Goal: Task Accomplishment & Management: Manage account settings

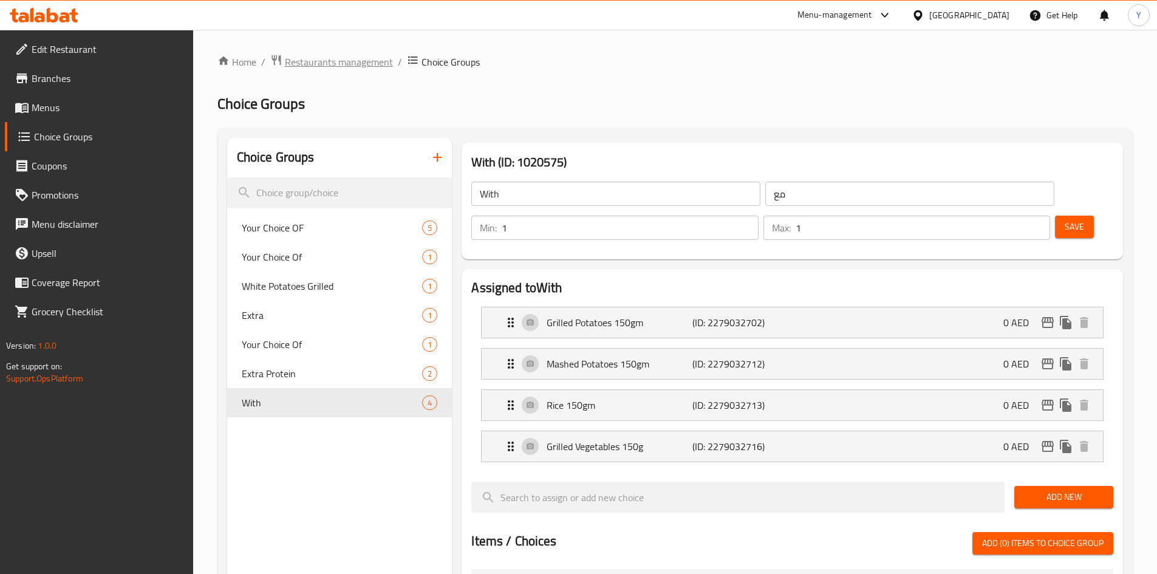
click at [356, 61] on span "Restaurants management" at bounding box center [339, 62] width 108 height 15
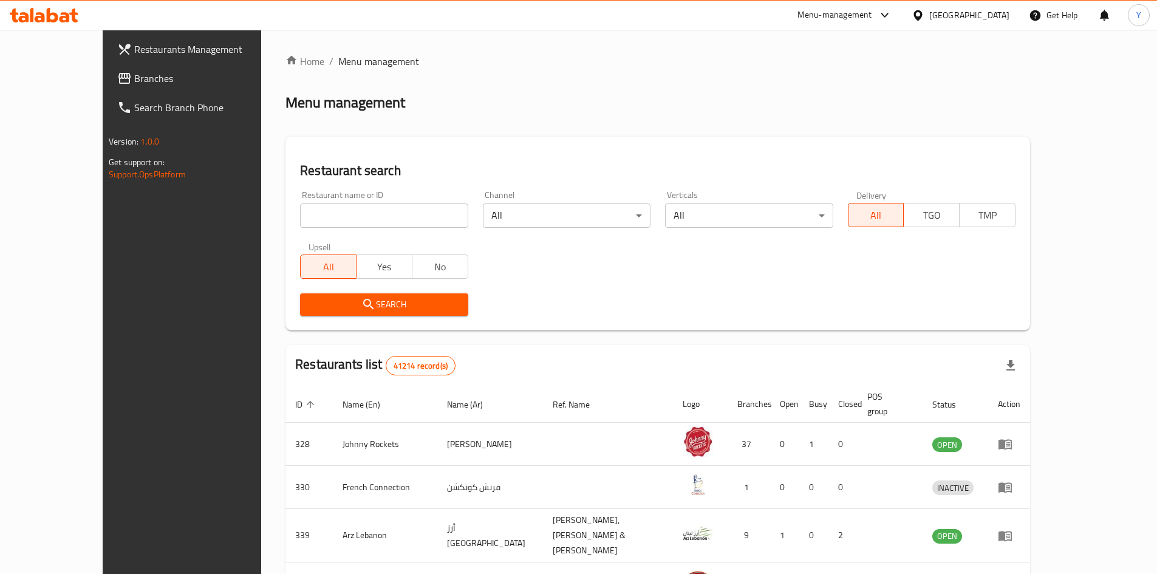
click at [134, 79] on span "Branches" at bounding box center [210, 78] width 152 height 15
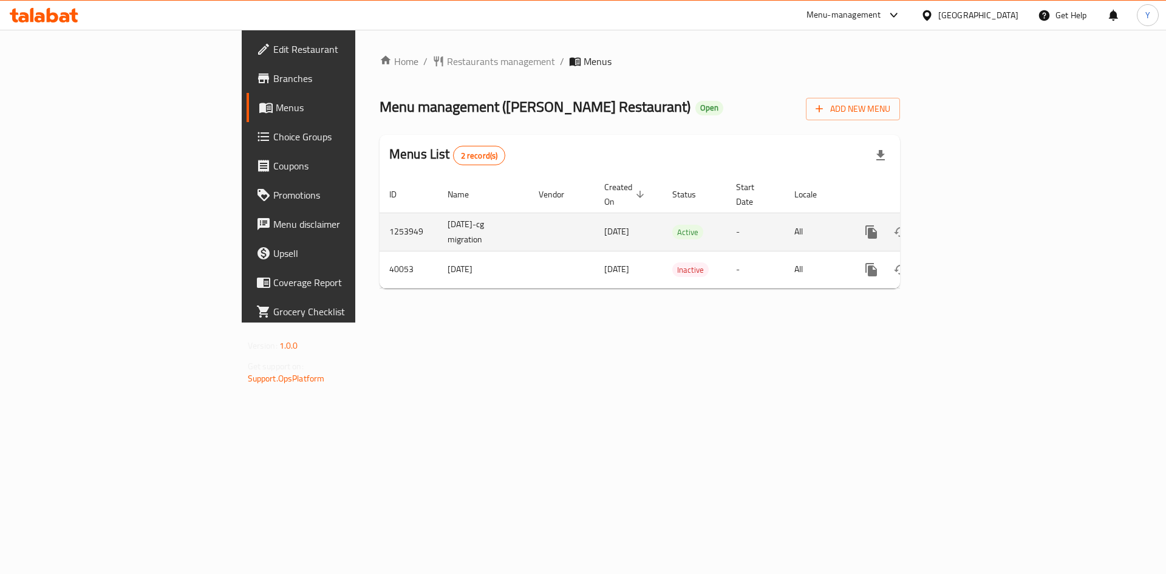
click at [964, 226] on icon "enhanced table" at bounding box center [958, 231] width 11 height 11
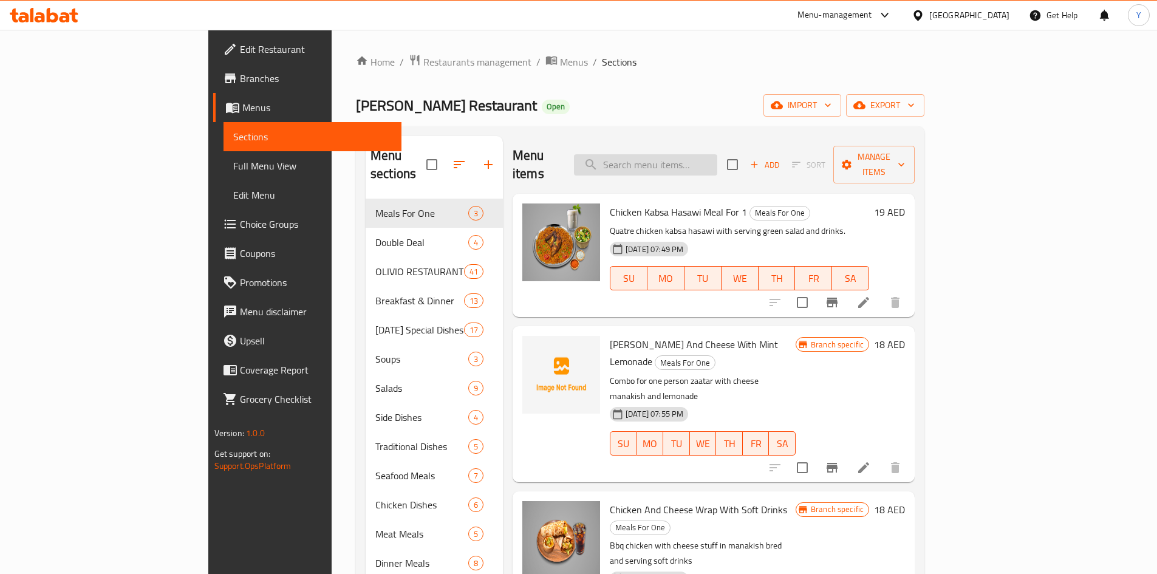
click at [672, 154] on input "search" at bounding box center [645, 164] width 143 height 21
paste input "Majboos Emirati"
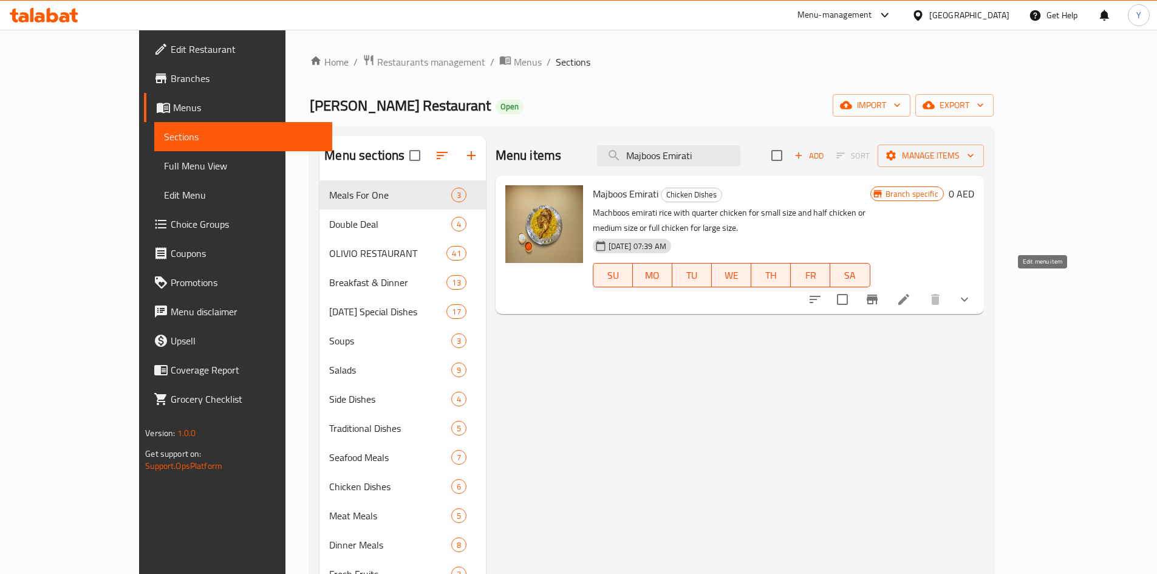
type input "Majboos Emirati"
click at [921, 288] on li at bounding box center [904, 299] width 34 height 22
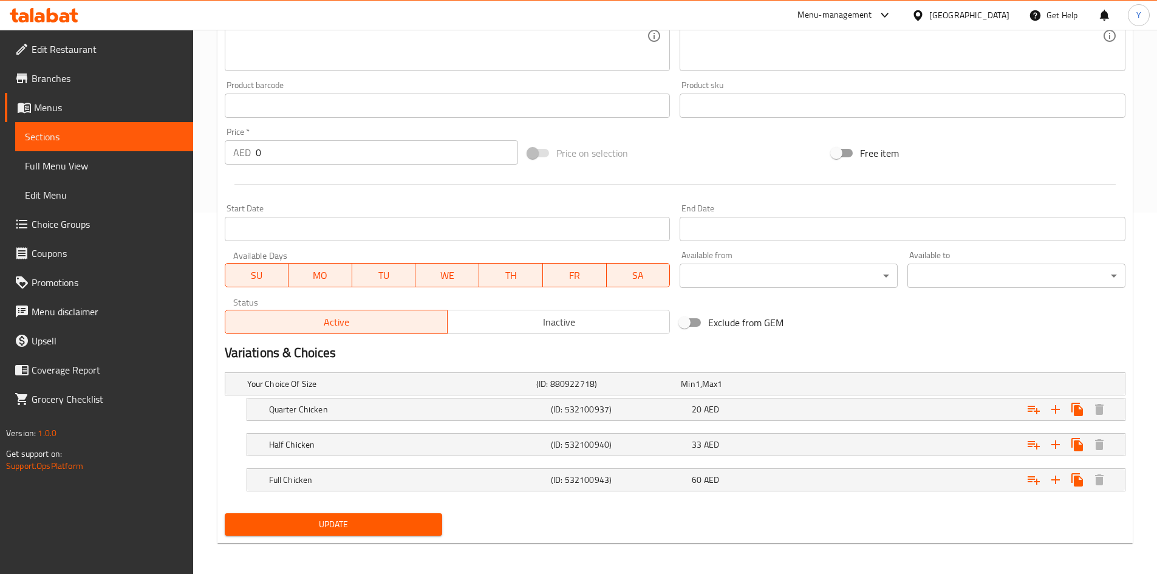
scroll to position [364, 0]
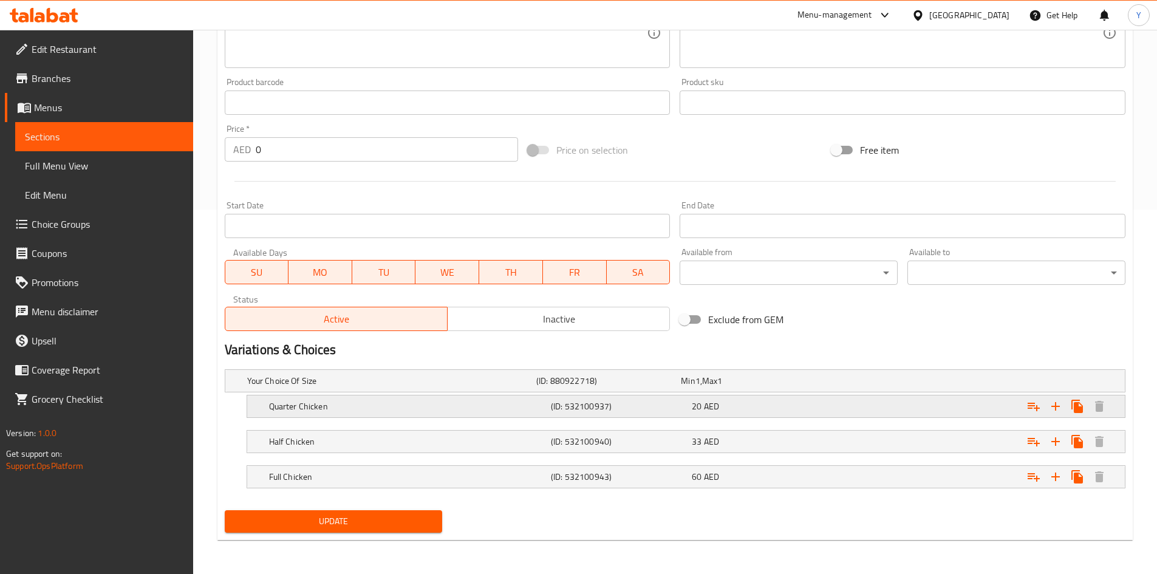
click at [657, 407] on h5 "(ID: 532100937)" at bounding box center [619, 406] width 136 height 12
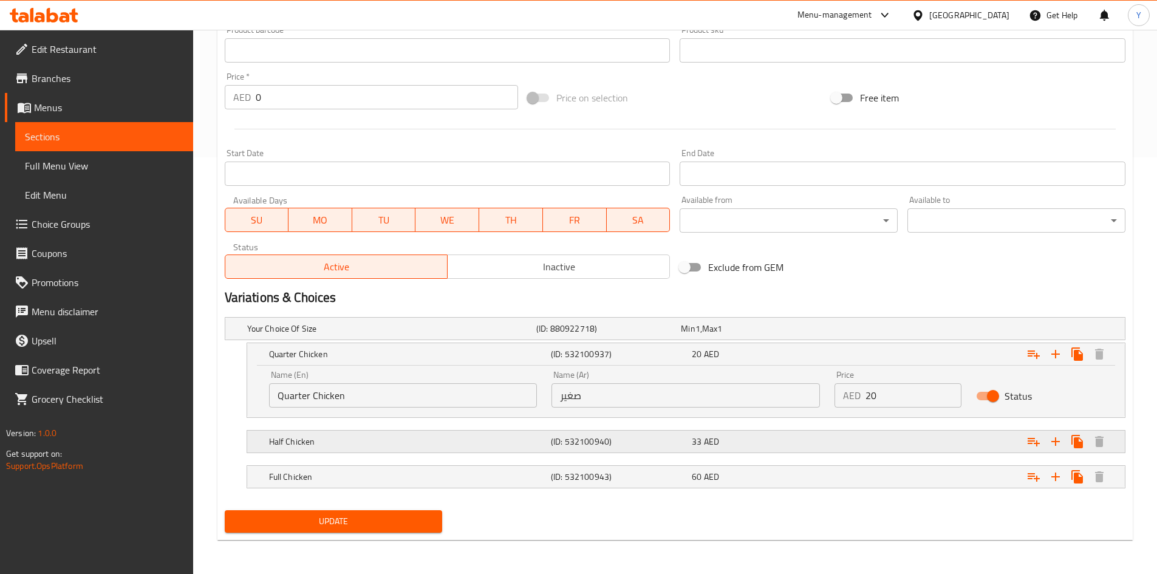
click at [668, 447] on h5 "(ID: 532100940)" at bounding box center [619, 441] width 136 height 12
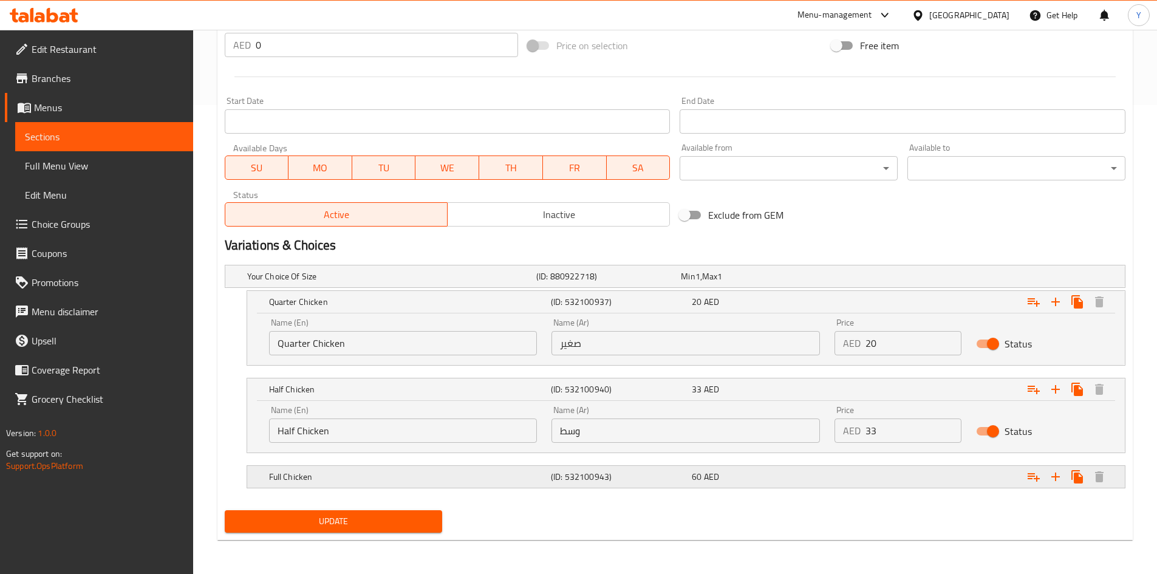
click at [669, 474] on h5 "(ID: 532100943)" at bounding box center [619, 477] width 136 height 12
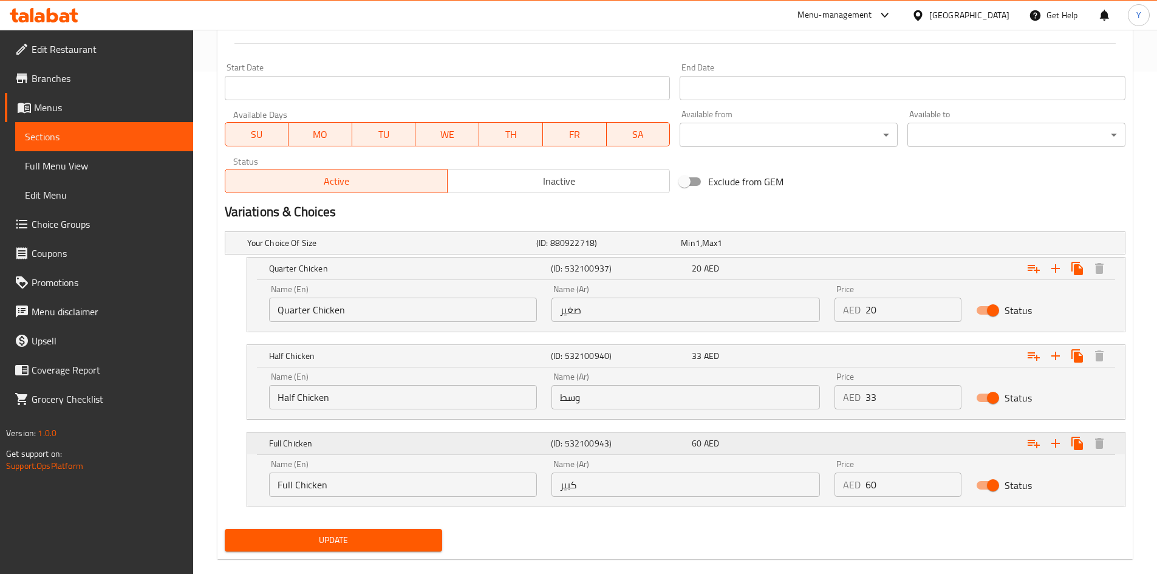
scroll to position [521, 0]
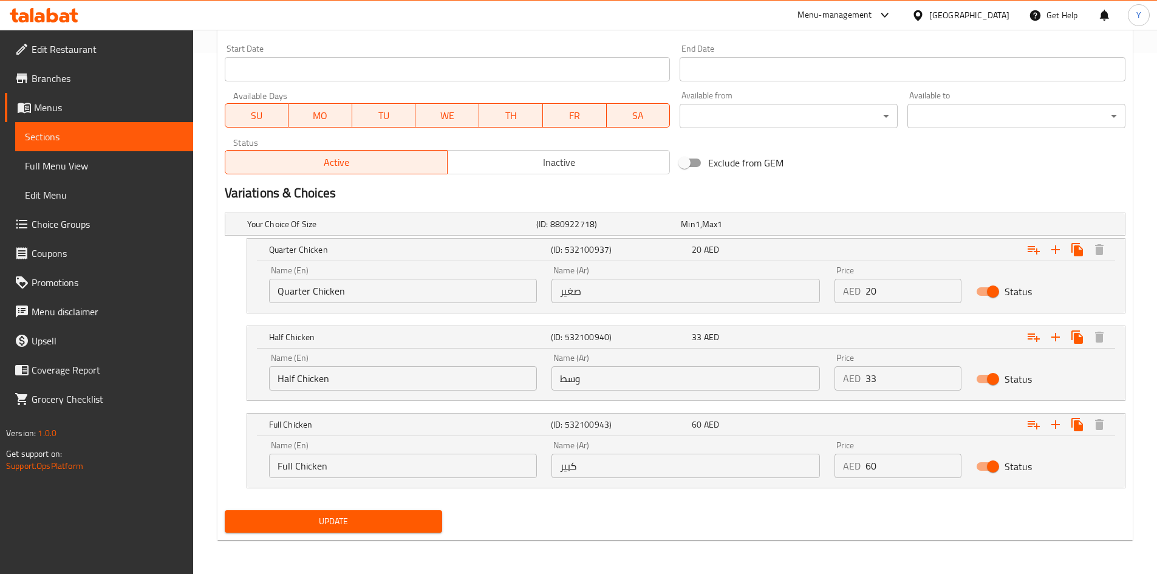
click at [308, 298] on input "Quarter Chicken" at bounding box center [403, 291] width 268 height 24
click at [631, 294] on input "صغير" at bounding box center [685, 291] width 268 height 24
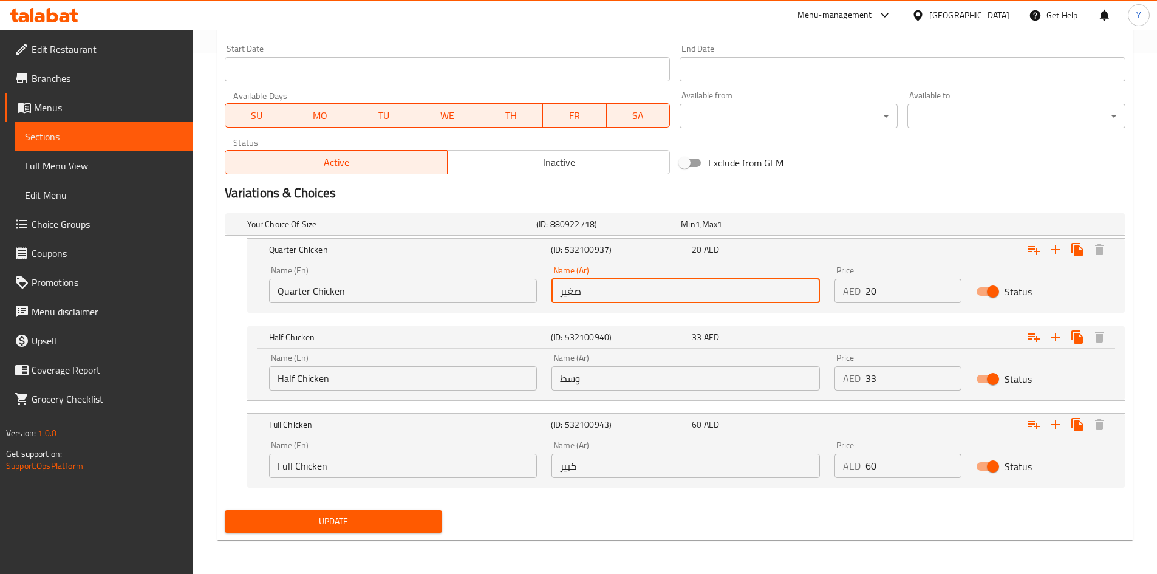
paste input "بع دجاج"
type input "ربع دجاج"
click at [370, 382] on input "Half Chicken" at bounding box center [403, 378] width 268 height 24
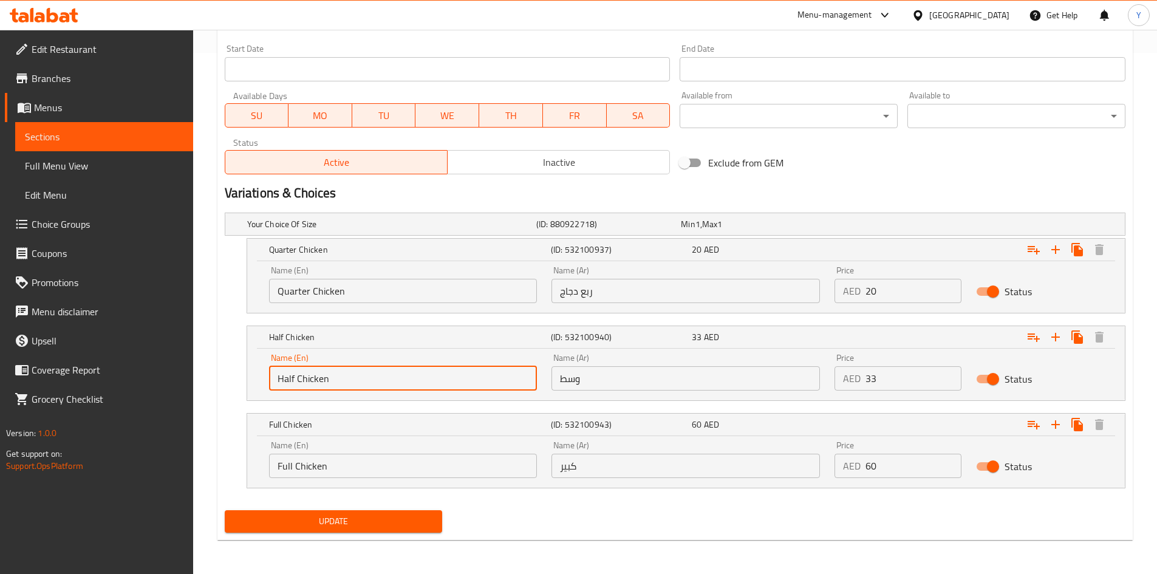
click at [370, 382] on input "Half Chicken" at bounding box center [403, 378] width 268 height 24
click at [672, 371] on input "وسط" at bounding box center [685, 378] width 268 height 24
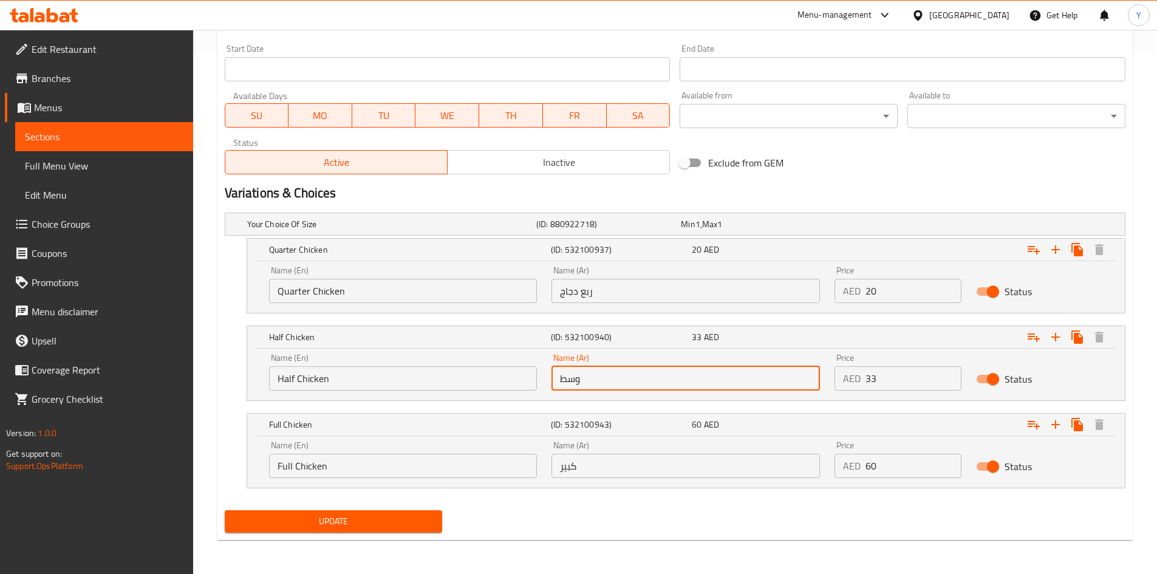
click at [672, 371] on input "وسط" at bounding box center [685, 378] width 268 height 24
paste input "صف دجاجة"
type input "نصف دجاجة"
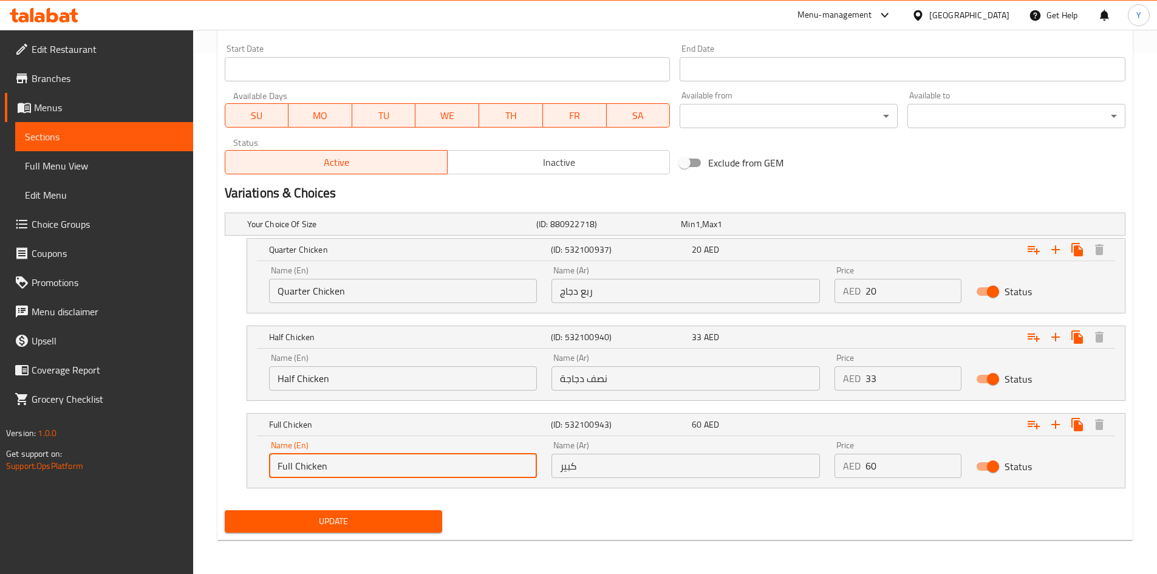
click at [401, 464] on input "Full Chicken" at bounding box center [403, 466] width 268 height 24
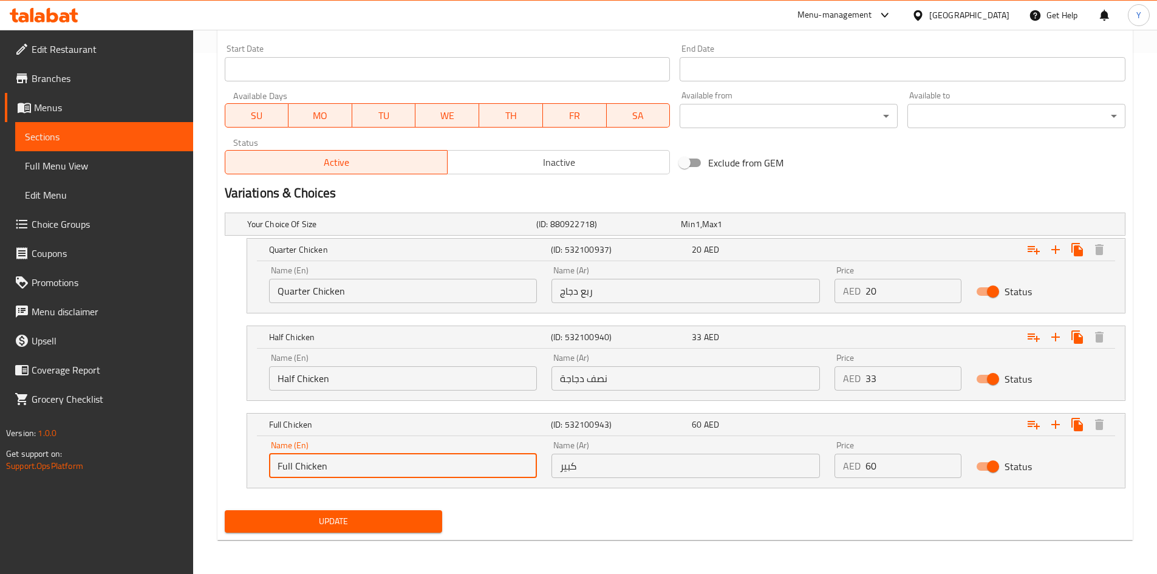
click at [401, 464] on input "Full Chicken" at bounding box center [403, 466] width 268 height 24
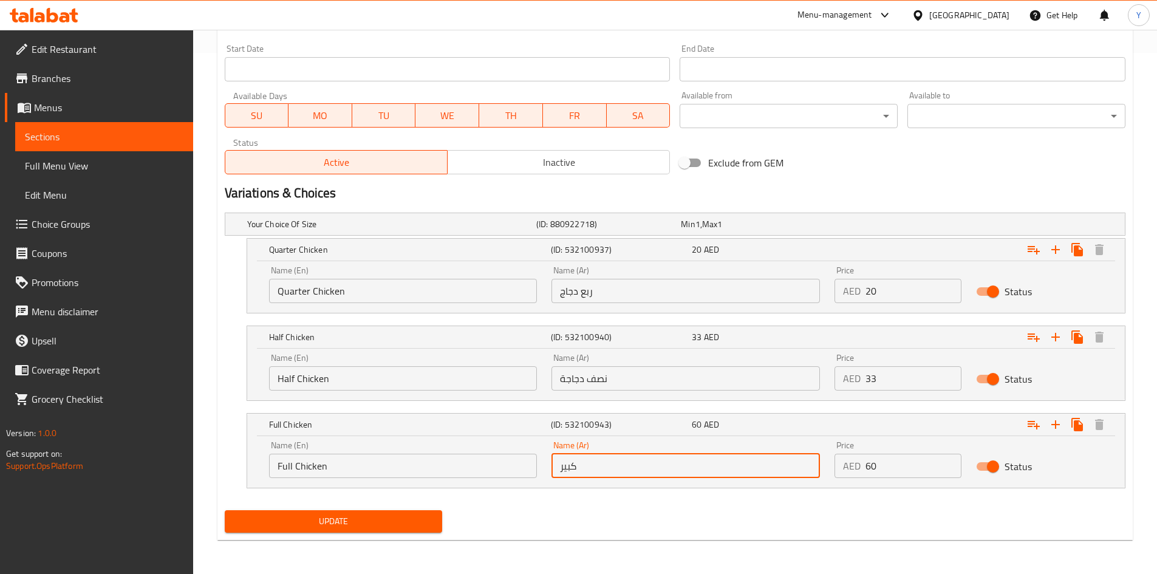
click at [631, 470] on input "كبير" at bounding box center [685, 466] width 268 height 24
paste input "دجاجة كاملة"
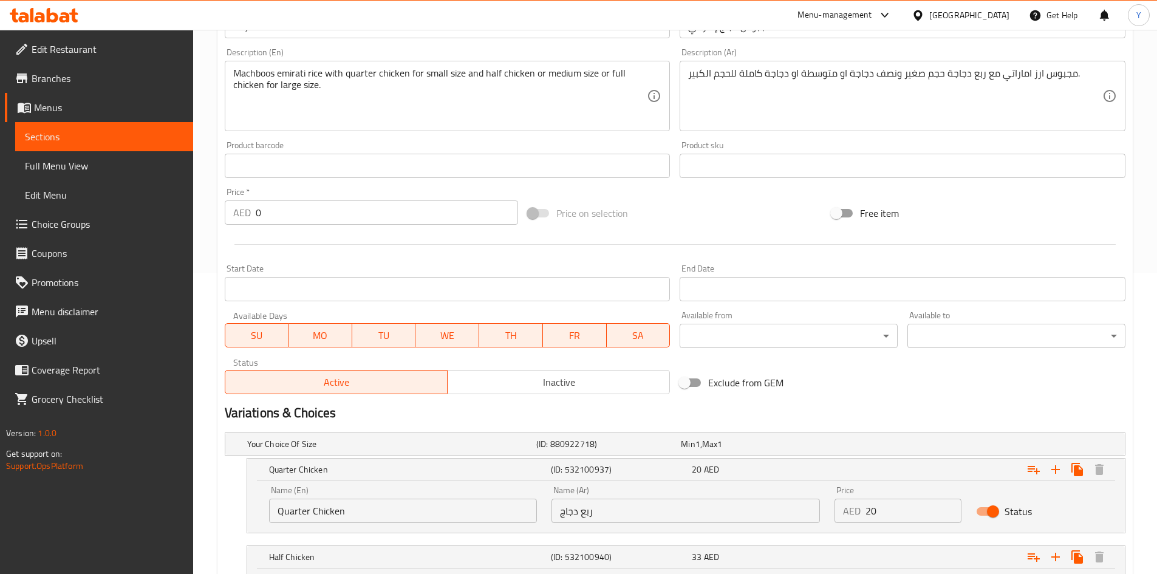
scroll to position [96, 0]
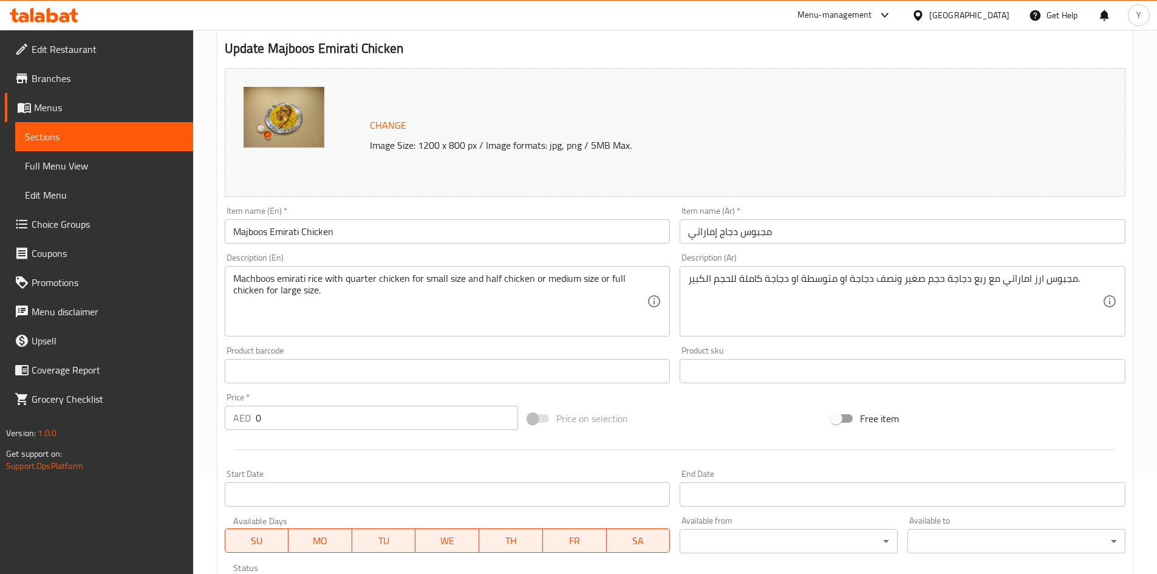
type input "دجاجة كاملة"
click at [303, 234] on input "Majboos Emirati Chicken" at bounding box center [448, 231] width 446 height 24
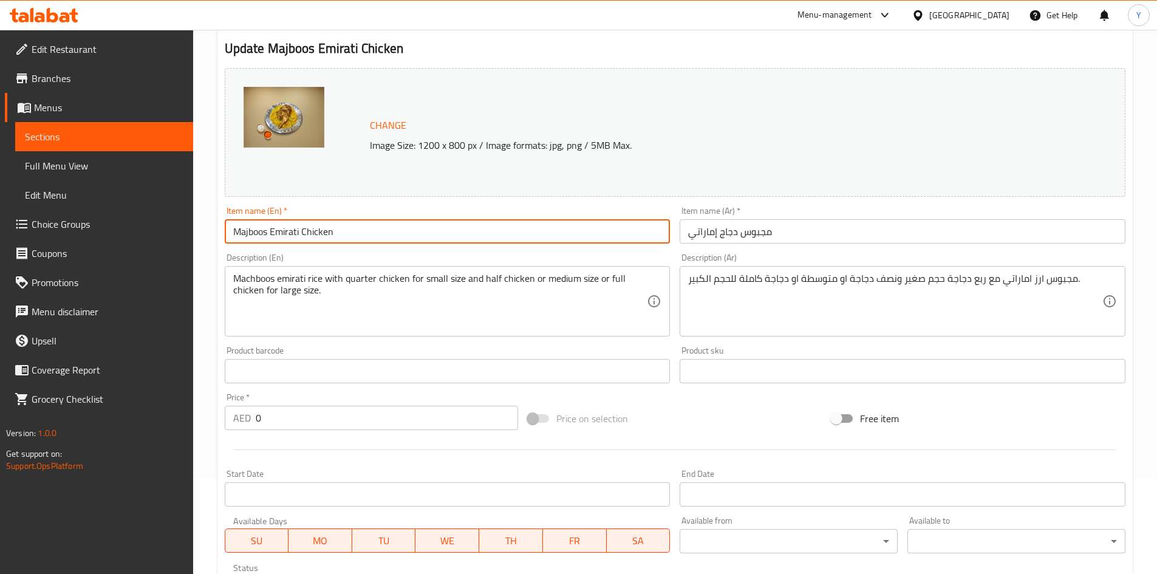
click at [303, 234] on input "Majboos Emirati Chicken" at bounding box center [448, 231] width 446 height 24
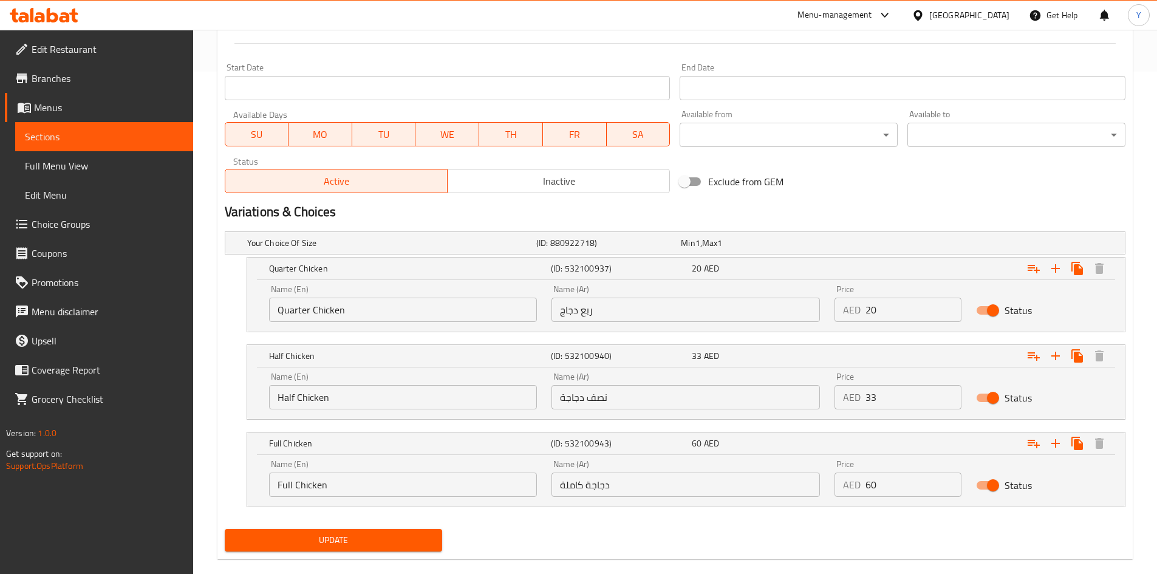
scroll to position [521, 0]
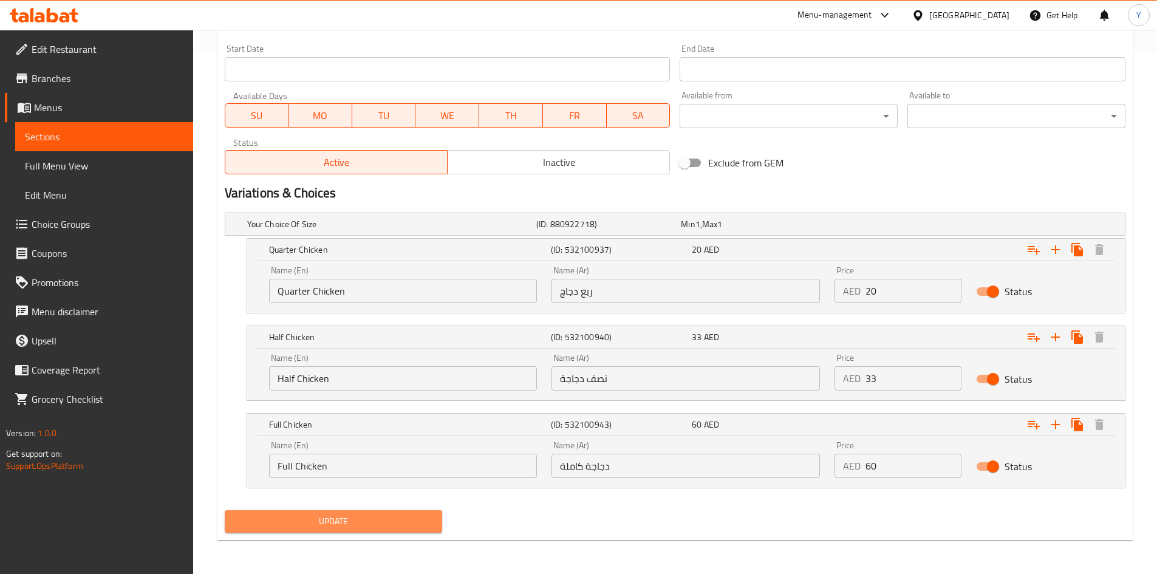
click at [349, 523] on span "Update" at bounding box center [333, 521] width 199 height 15
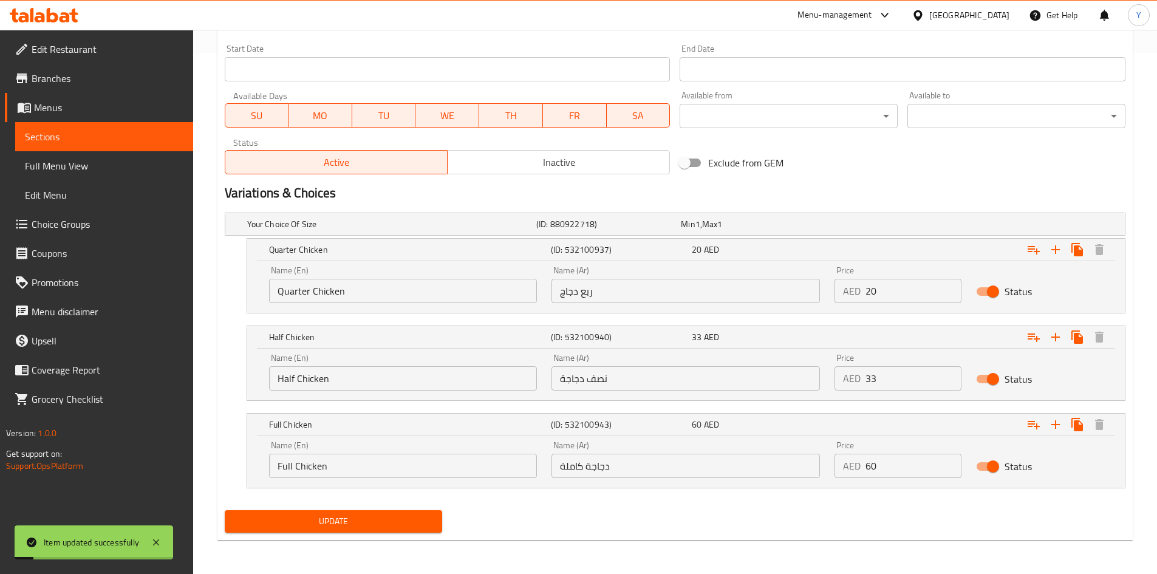
scroll to position [96, 0]
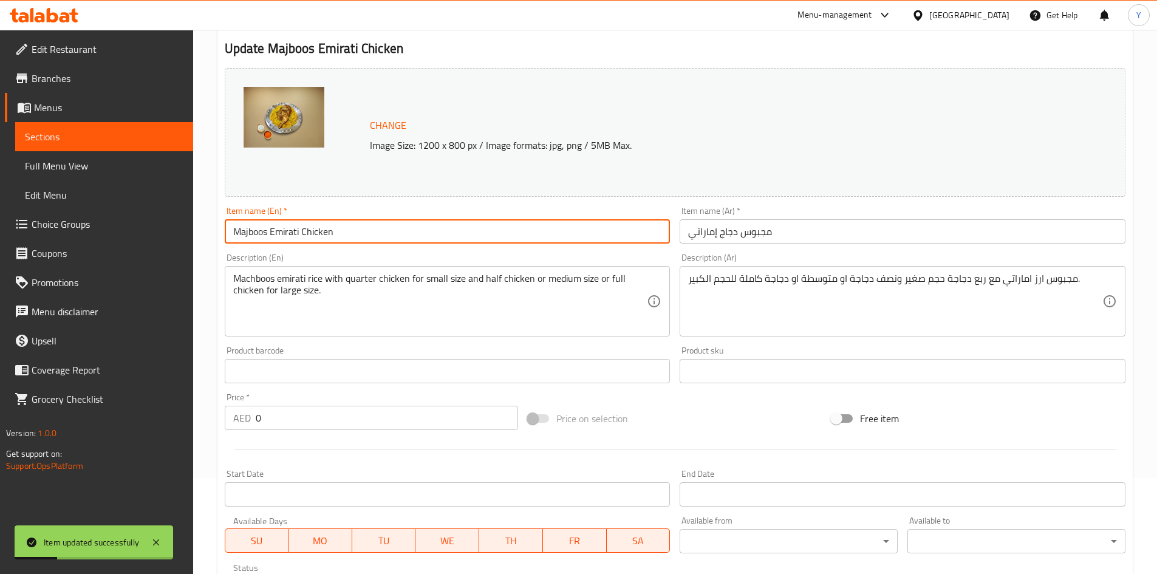
click at [304, 242] on input "Majboos Emirati Chicken" at bounding box center [448, 231] width 446 height 24
click at [118, 173] on link "Full Menu View" at bounding box center [104, 165] width 178 height 29
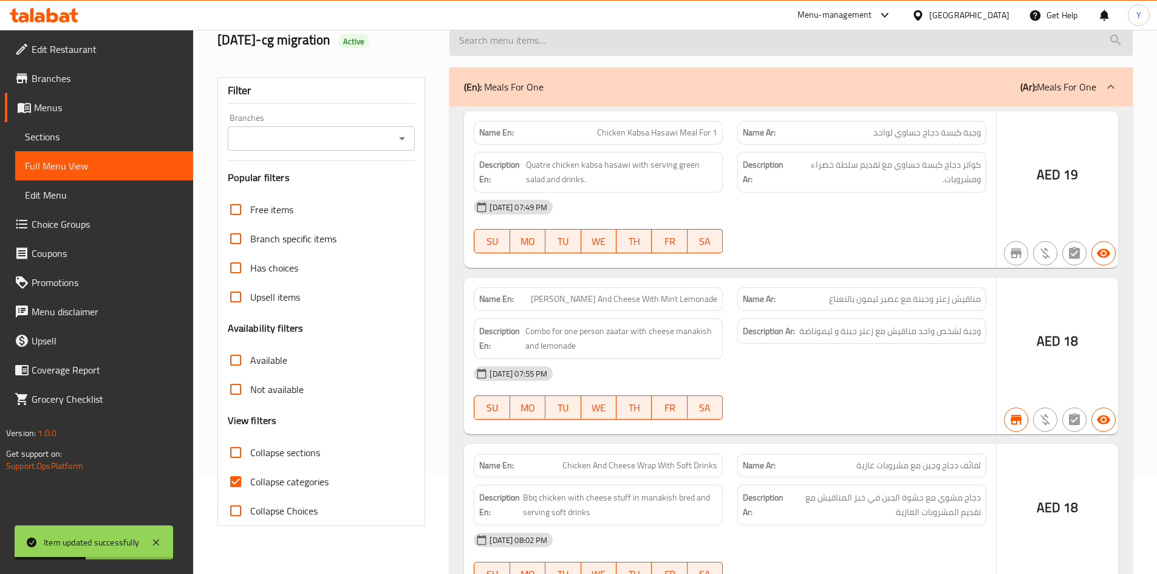
click at [585, 56] on input "search" at bounding box center [790, 40] width 683 height 31
paste input "Majboos Emirati Chicken"
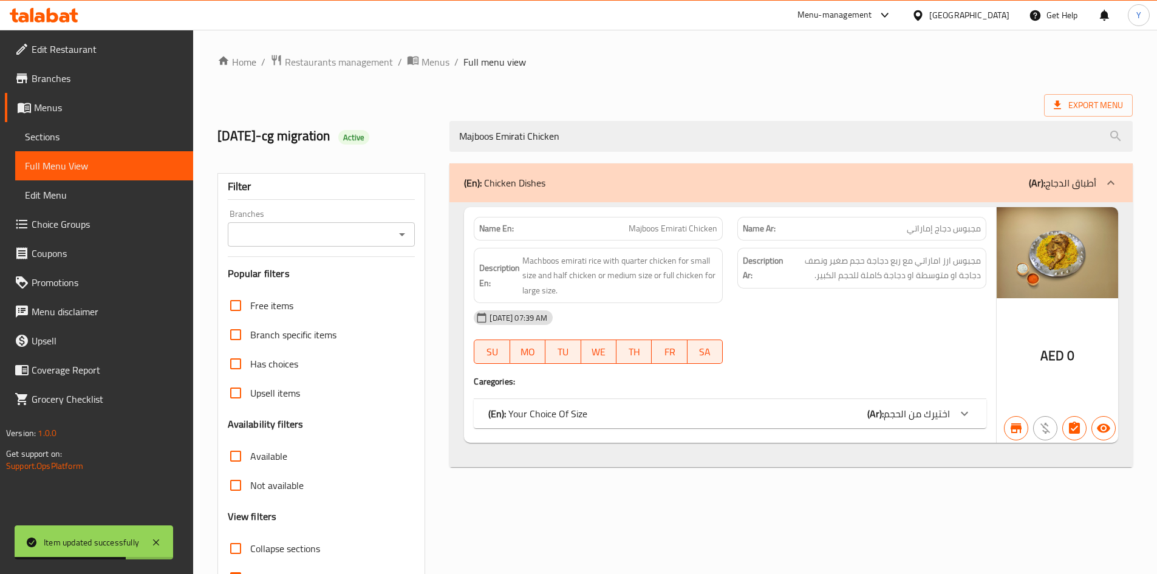
type input "Majboos Emirati Chicken"
click at [925, 413] on span "اختيرك من الحجم" at bounding box center [916, 413] width 66 height 18
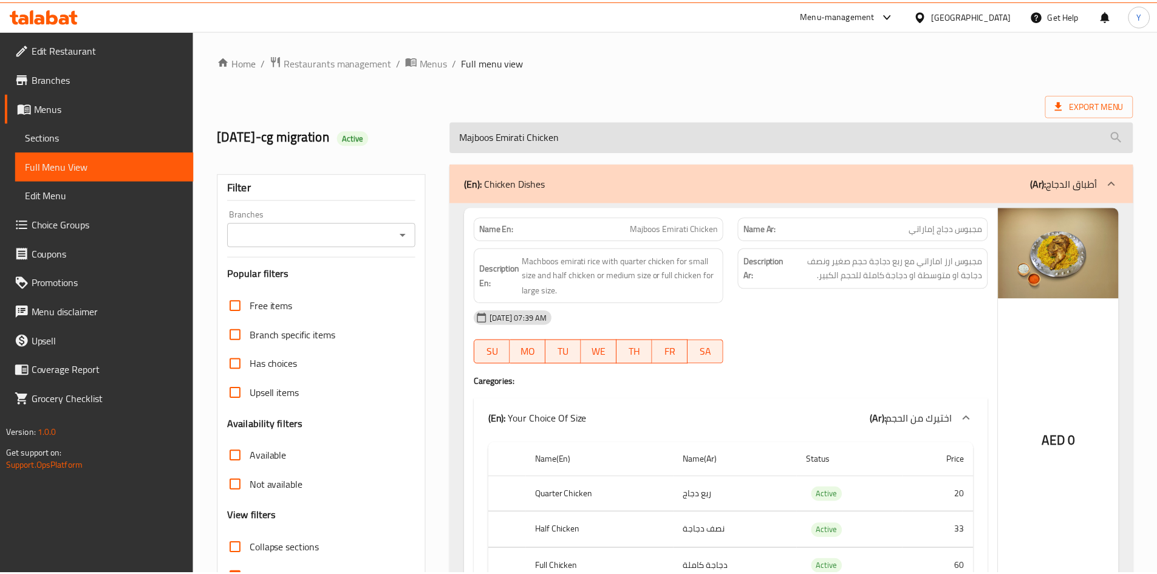
scroll to position [89, 0]
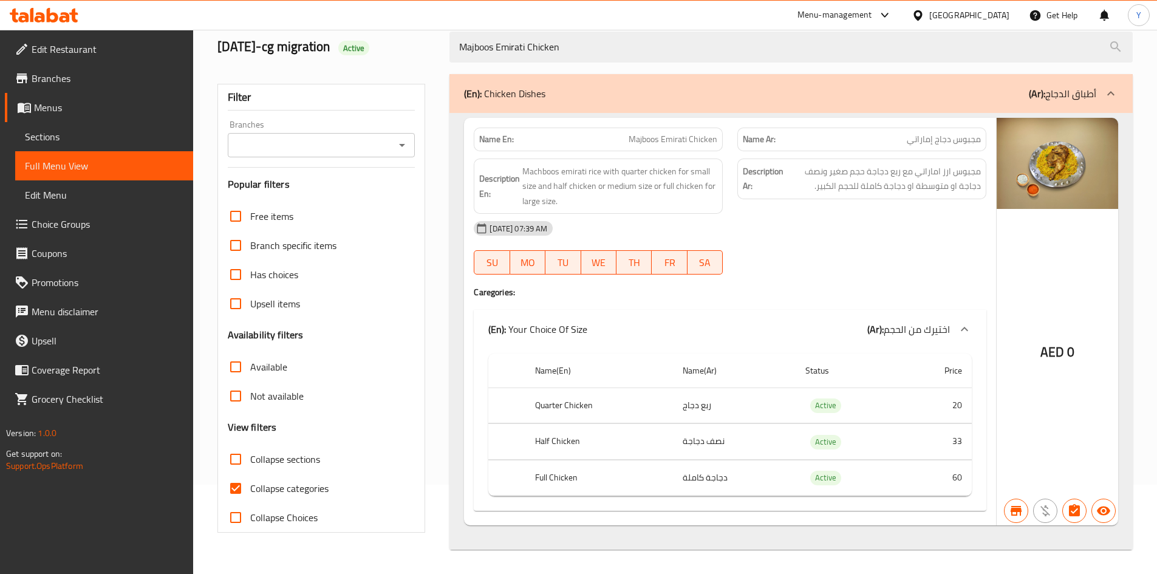
click at [956, 23] on div "[GEOGRAPHIC_DATA]" at bounding box center [960, 15] width 117 height 29
click at [931, 16] on div "[GEOGRAPHIC_DATA]" at bounding box center [969, 15] width 80 height 13
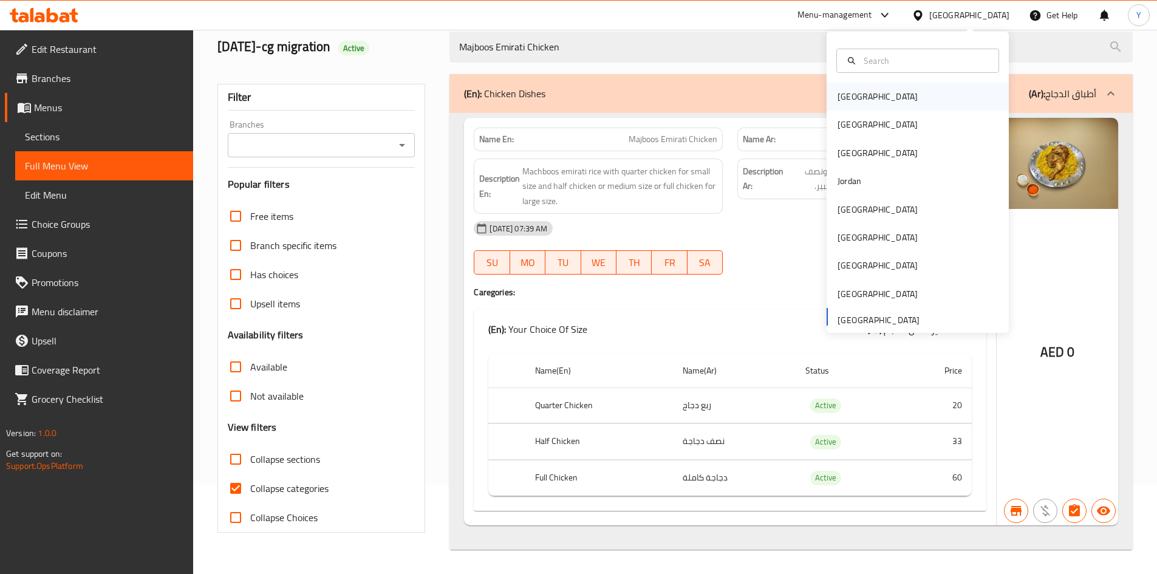
click at [887, 91] on div "[GEOGRAPHIC_DATA]" at bounding box center [917, 97] width 182 height 28
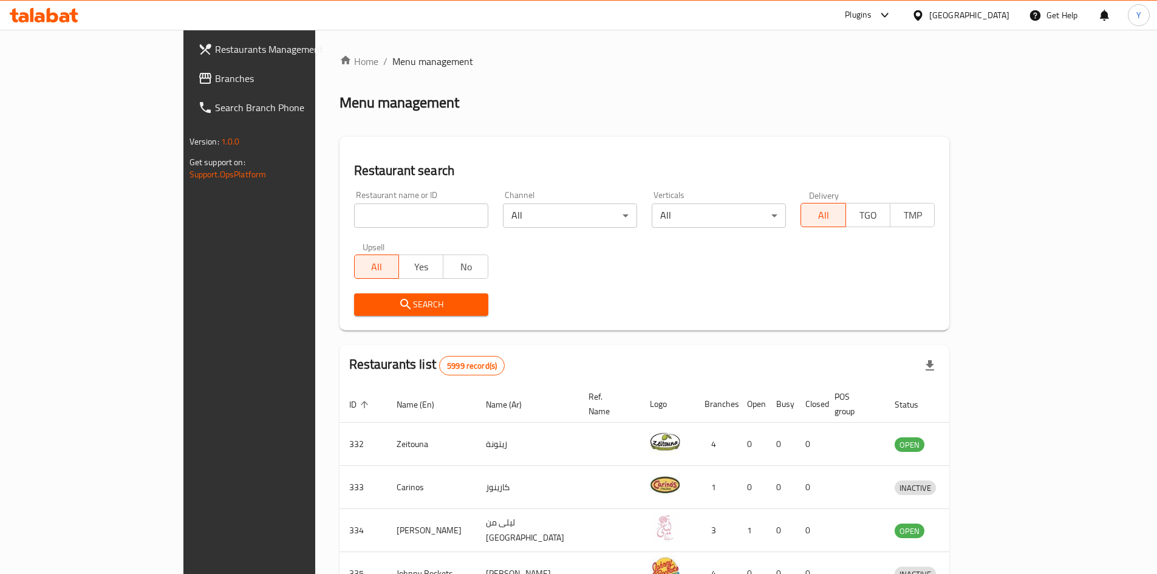
click at [215, 77] on span "Branches" at bounding box center [291, 78] width 152 height 15
